Goal: Complete application form: Complete application form

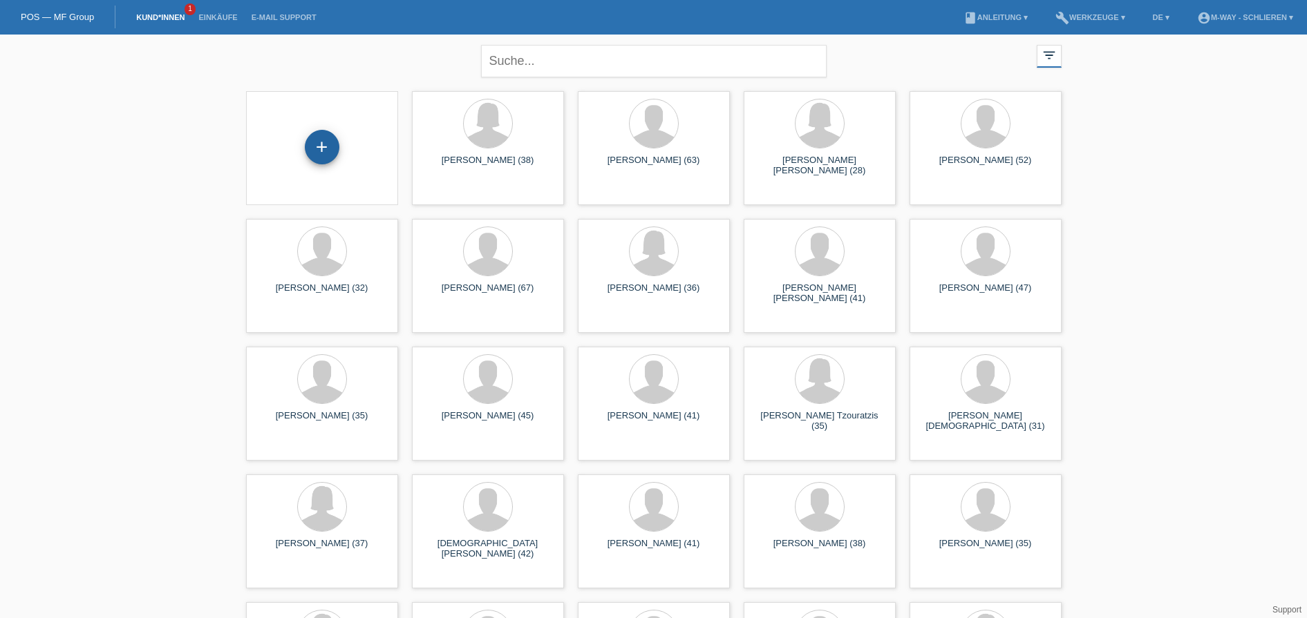
click at [315, 142] on div "+" at bounding box center [322, 147] width 35 height 35
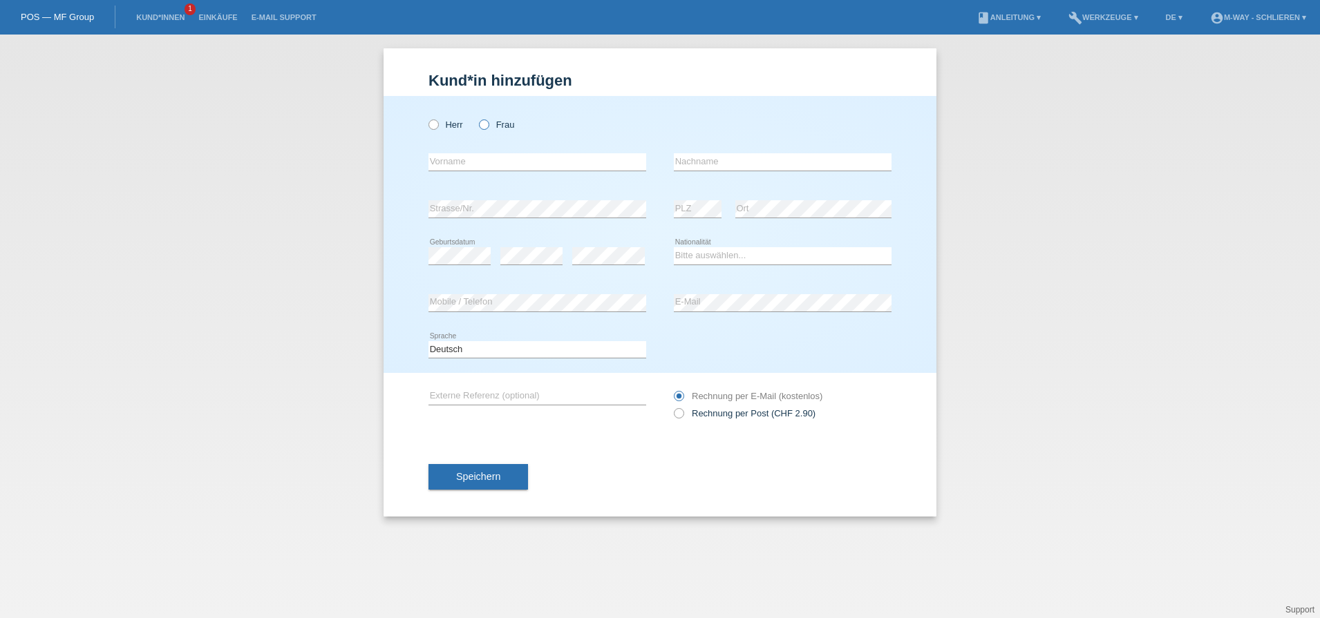
click at [477, 117] on icon at bounding box center [477, 117] width 0 height 0
click at [483, 124] on input "Frau" at bounding box center [483, 124] width 9 height 9
radio input "true"
click at [510, 163] on input "text" at bounding box center [537, 161] width 218 height 17
click at [484, 155] on input "text" at bounding box center [537, 161] width 218 height 17
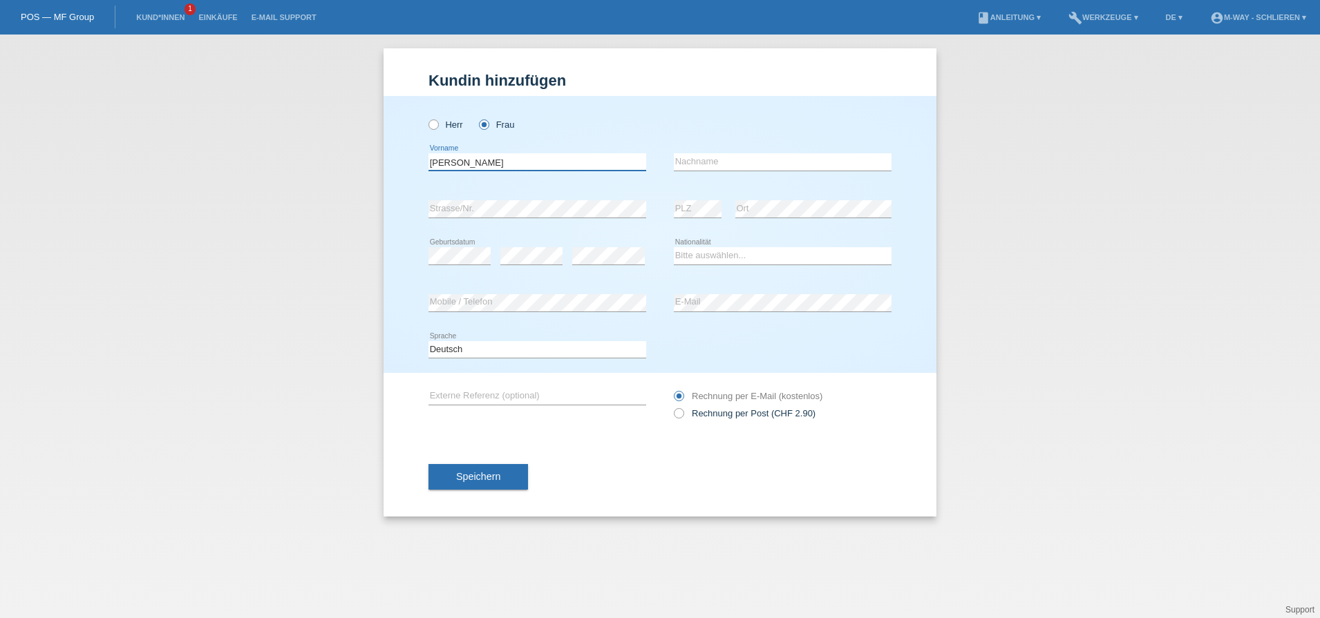
type input "[PERSON_NAME]"
click at [691, 160] on input "text" at bounding box center [783, 161] width 218 height 17
type input "Deb"
click at [703, 252] on select "Bitte auswählen... Schweiz Deutschland Liechtenstein Österreich ------------ Af…" at bounding box center [783, 255] width 218 height 17
select select "DK"
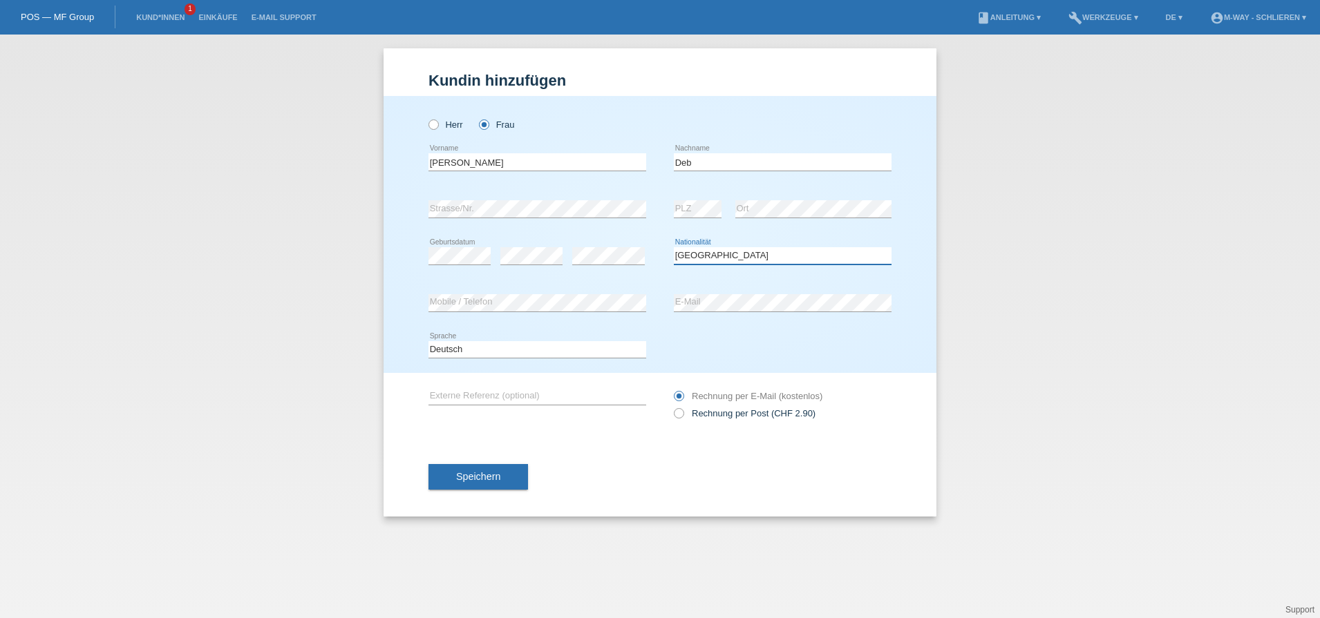
click at [674, 247] on select "Bitte auswählen... Schweiz Deutschland Liechtenstein Österreich ------------ Af…" at bounding box center [783, 255] width 218 height 17
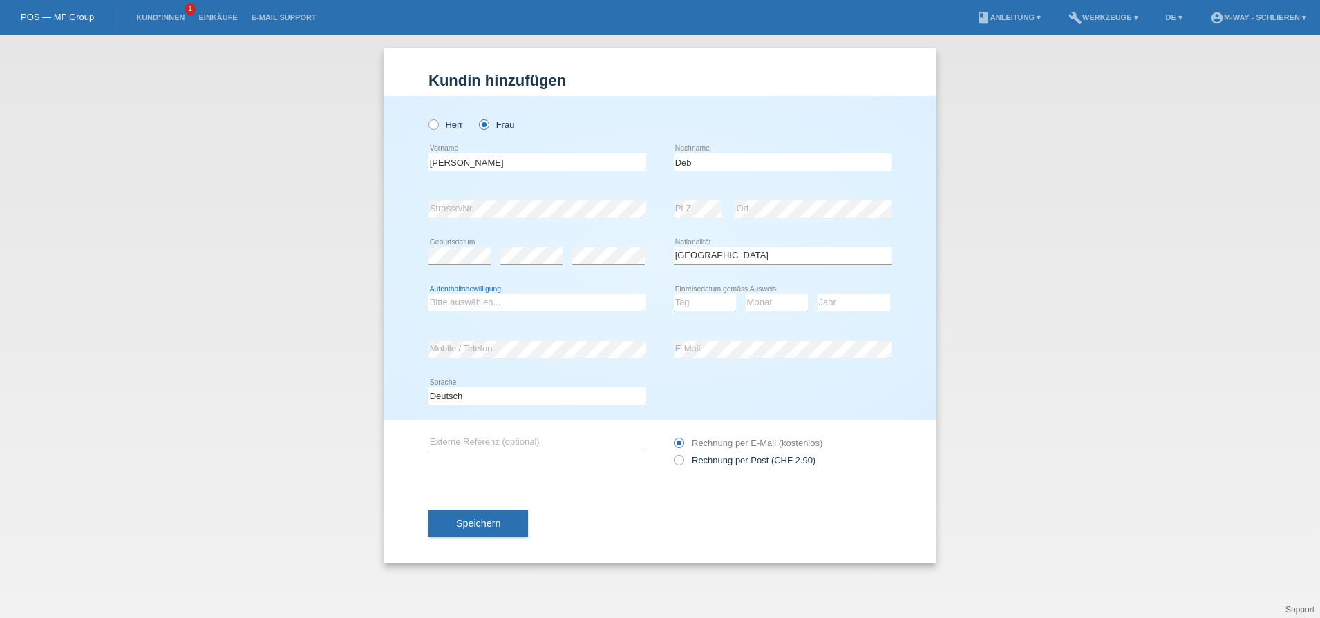
click at [489, 297] on select "Bitte auswählen... C B B - Flüchtlingsstatus Andere" at bounding box center [537, 302] width 218 height 17
select select "C"
click at [428, 294] on select "Bitte auswählen... C B B - Flüchtlingsstatus Andere" at bounding box center [537, 302] width 218 height 17
click at [703, 303] on select "Tag 01 02 03 04 05 06 07 08 09 10 11" at bounding box center [705, 302] width 62 height 17
select select "26"
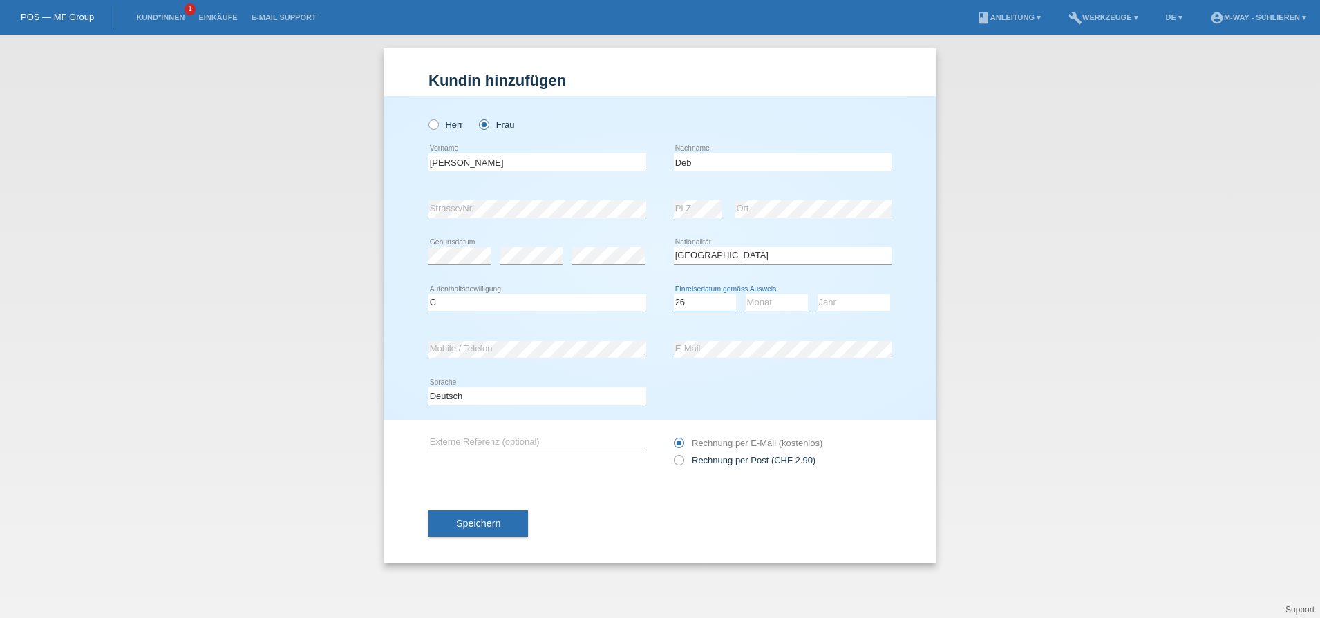
click at [674, 294] on select "Tag 01 02 03 04 05 06 07 08 09 10 11" at bounding box center [705, 302] width 62 height 17
click at [757, 297] on select "Monat 01 02 03 04 05 06 07 08 09 10 11" at bounding box center [777, 302] width 62 height 17
select select "09"
click at [746, 294] on select "Monat 01 02 03 04 05 06 07 08 09 10 11" at bounding box center [777, 302] width 62 height 17
click at [852, 301] on select "Jahr 2025 2024 2023 2022 2021 2020 2019 2018 2017 2016 2015 2014 2013 2012 2011…" at bounding box center [854, 302] width 73 height 17
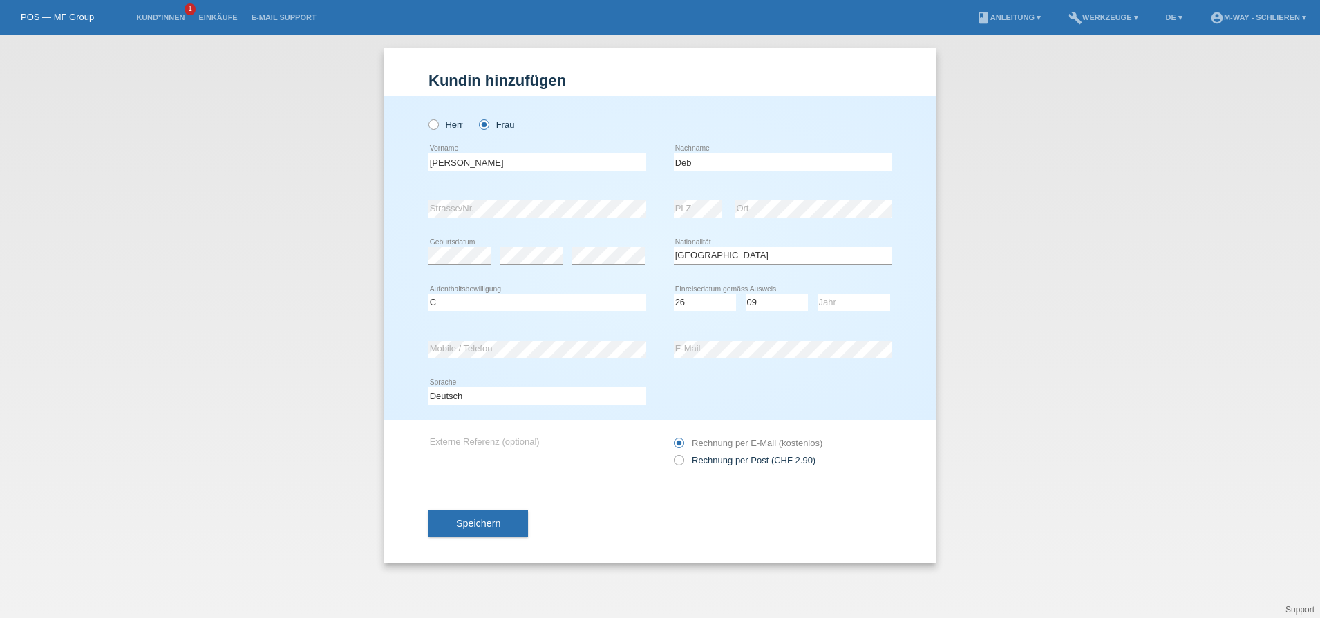
select select "1989"
click at [818, 294] on select "Jahr 2025 2024 2023 2022 2021 2020 2019 2018 2017 2016 2015 2014 2013 2012 2011…" at bounding box center [854, 302] width 73 height 17
click at [512, 518] on button "Speichern" at bounding box center [478, 524] width 100 height 26
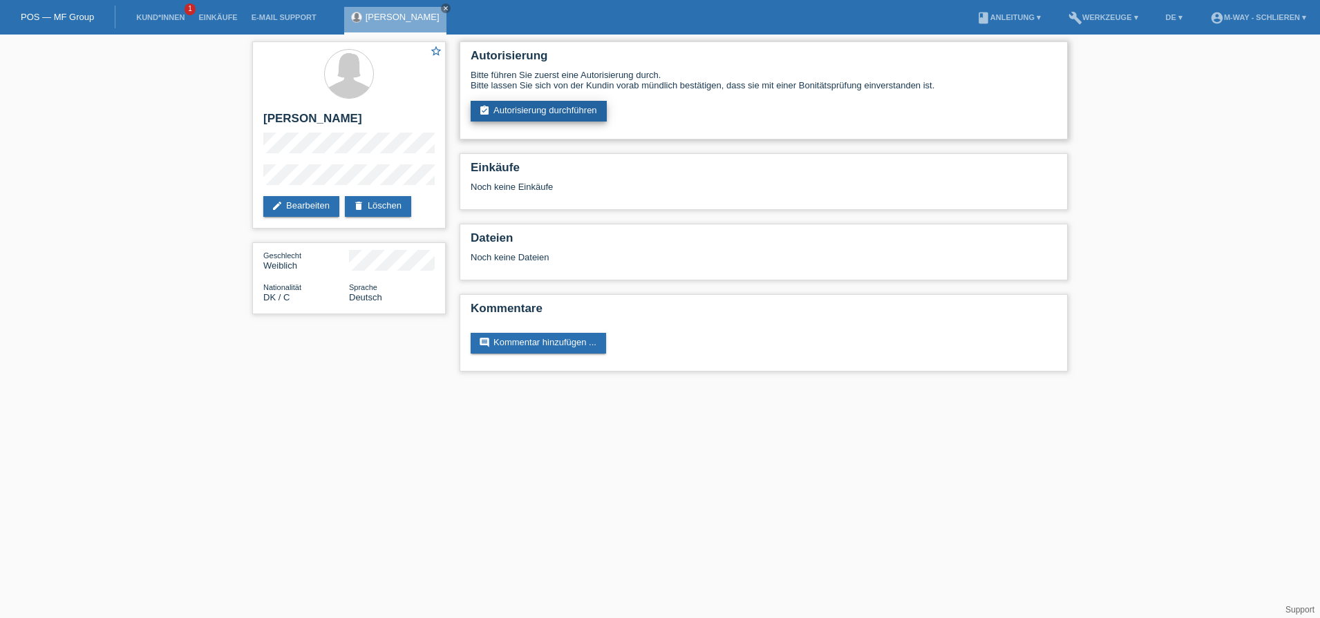
click at [554, 113] on link "assignment_turned_in Autorisierung durchführen" at bounding box center [539, 111] width 136 height 21
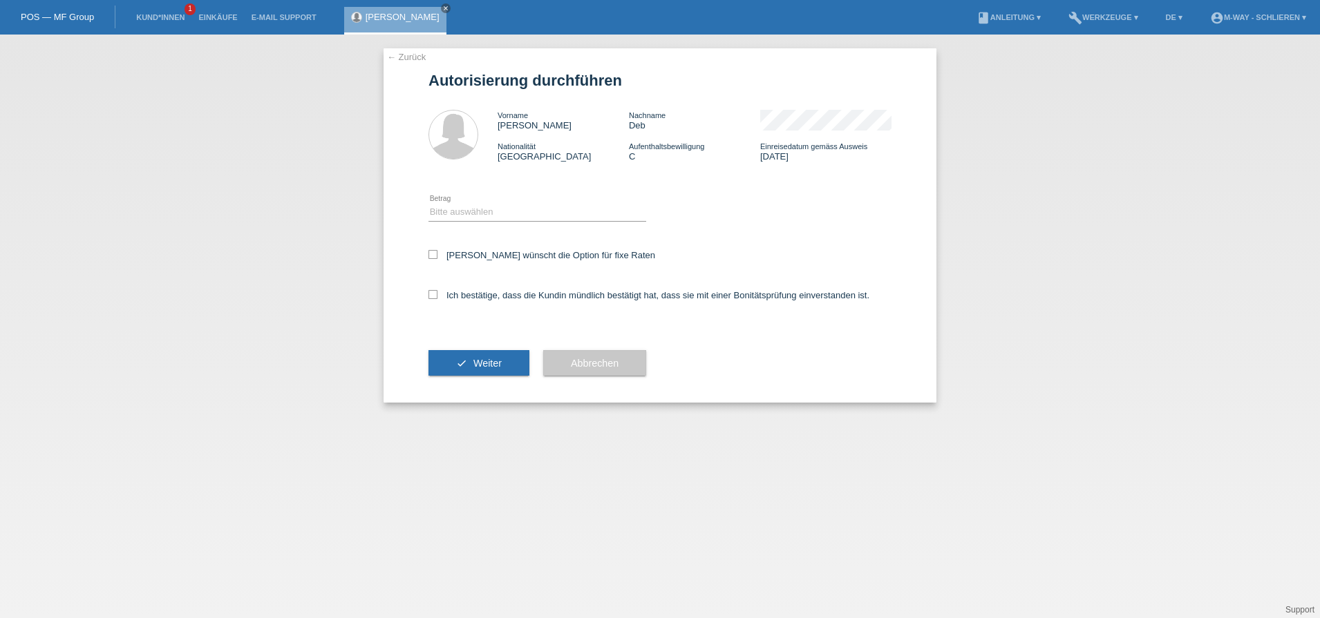
click at [427, 249] on div "← Zurück Autorisierung durchführen Vorname Nina Nachname Deb Nationalität Dänem…" at bounding box center [660, 225] width 553 height 355
click at [435, 254] on icon at bounding box center [432, 254] width 9 height 9
click at [435, 254] on input "Kundin wünscht die Option für fixe Raten" at bounding box center [432, 254] width 9 height 9
checkbox input "true"
click at [433, 298] on icon at bounding box center [432, 294] width 9 height 9
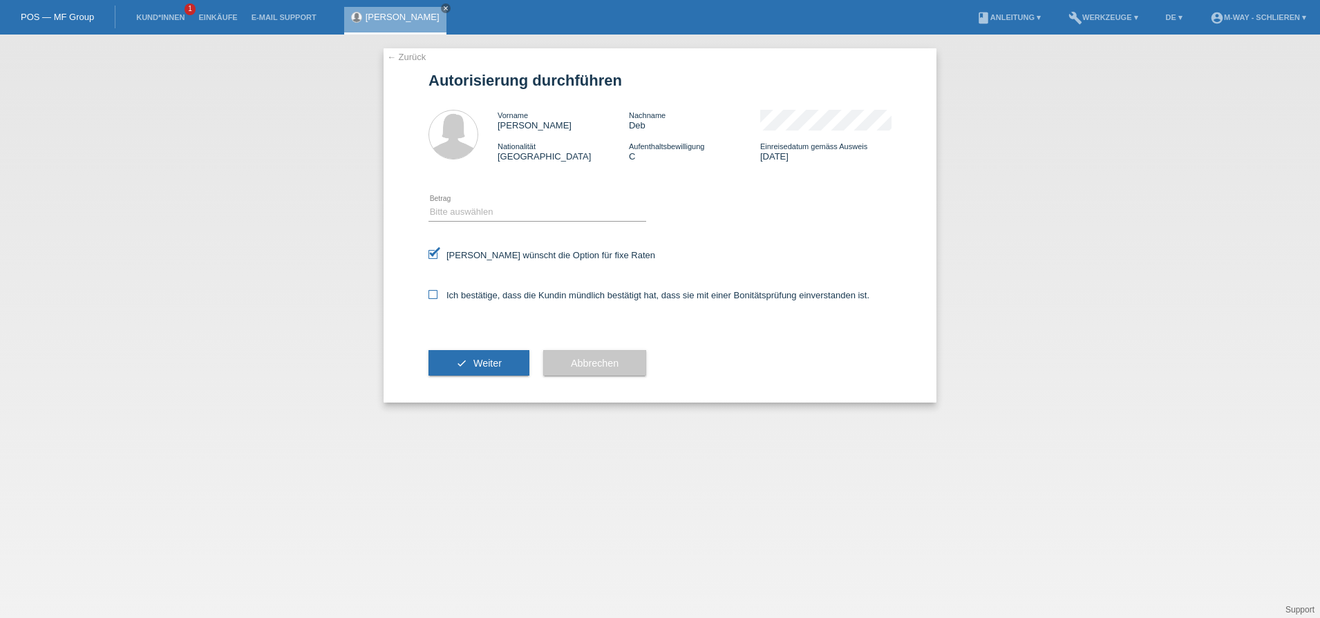
click at [433, 298] on input "Ich bestätige, dass die Kundin mündlich bestätigt hat, dass sie mit einer Bonit…" at bounding box center [432, 294] width 9 height 9
checkbox input "true"
click at [469, 209] on select "Bitte auswählen CHF 1.00 - CHF 499.00 CHF 500.00 - CHF 1'999.00 CHF 2'000.00 - …" at bounding box center [537, 212] width 218 height 17
select select "3"
click at [428, 204] on select "Bitte auswählen CHF 1.00 - CHF 499.00 CHF 500.00 - CHF 1'999.00 CHF 2'000.00 - …" at bounding box center [537, 212] width 218 height 17
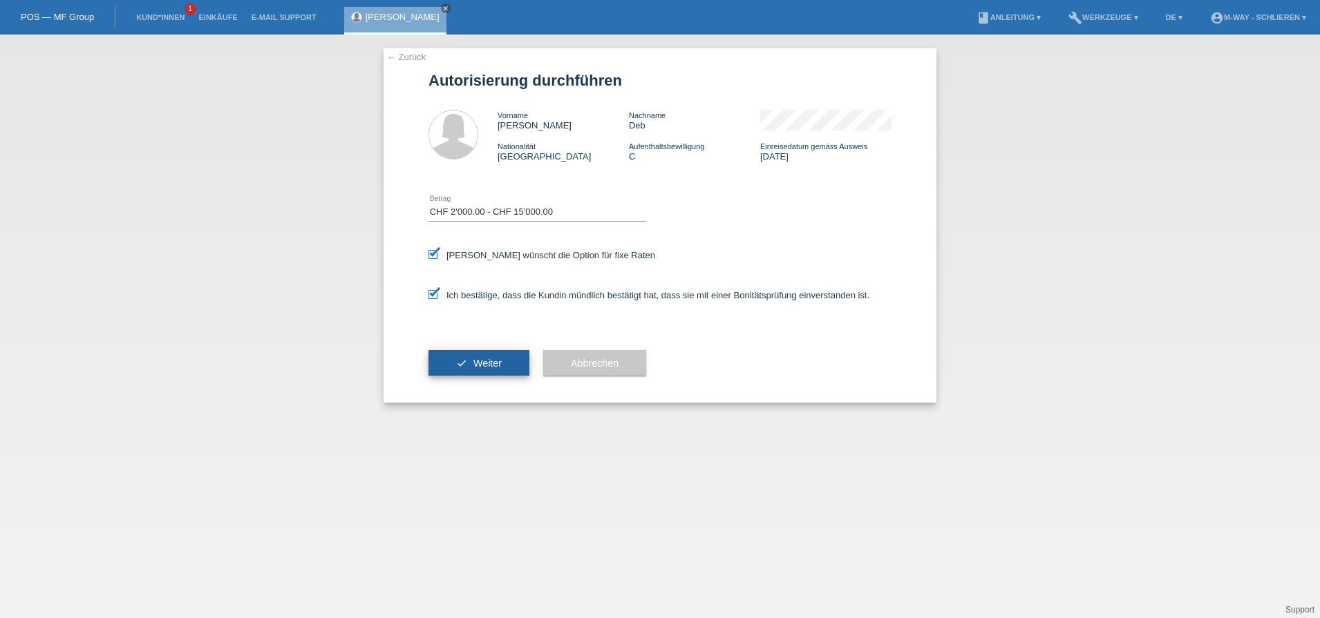
click at [479, 368] on span "Weiter" at bounding box center [487, 363] width 28 height 11
